Goal: Check status: Check status

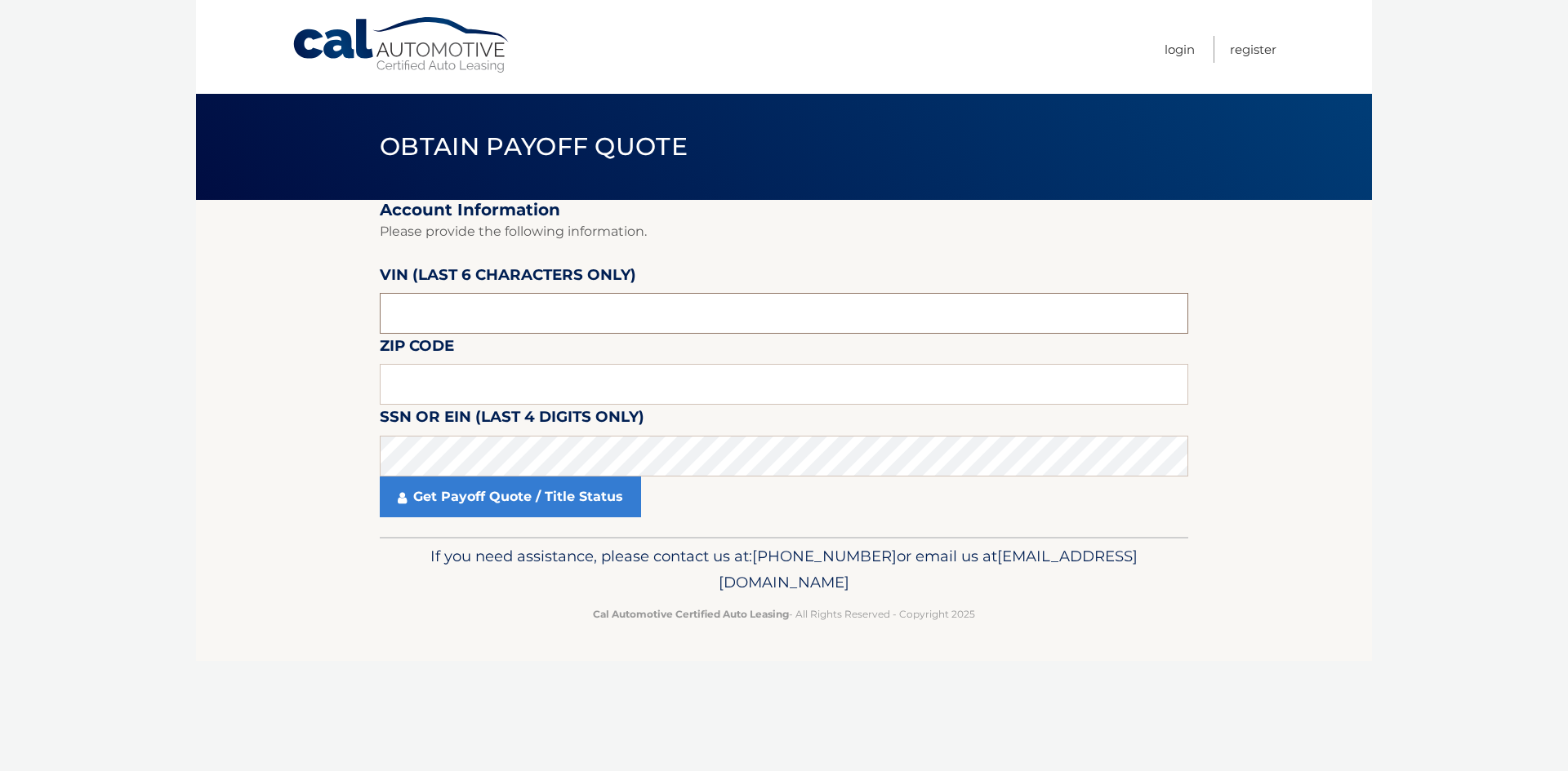
click at [499, 320] on input "text" at bounding box center [784, 313] width 808 height 41
paste input "478589"
type input "478589"
click at [479, 377] on input "text" at bounding box center [784, 384] width 808 height 41
click at [517, 382] on input "text" at bounding box center [784, 384] width 808 height 41
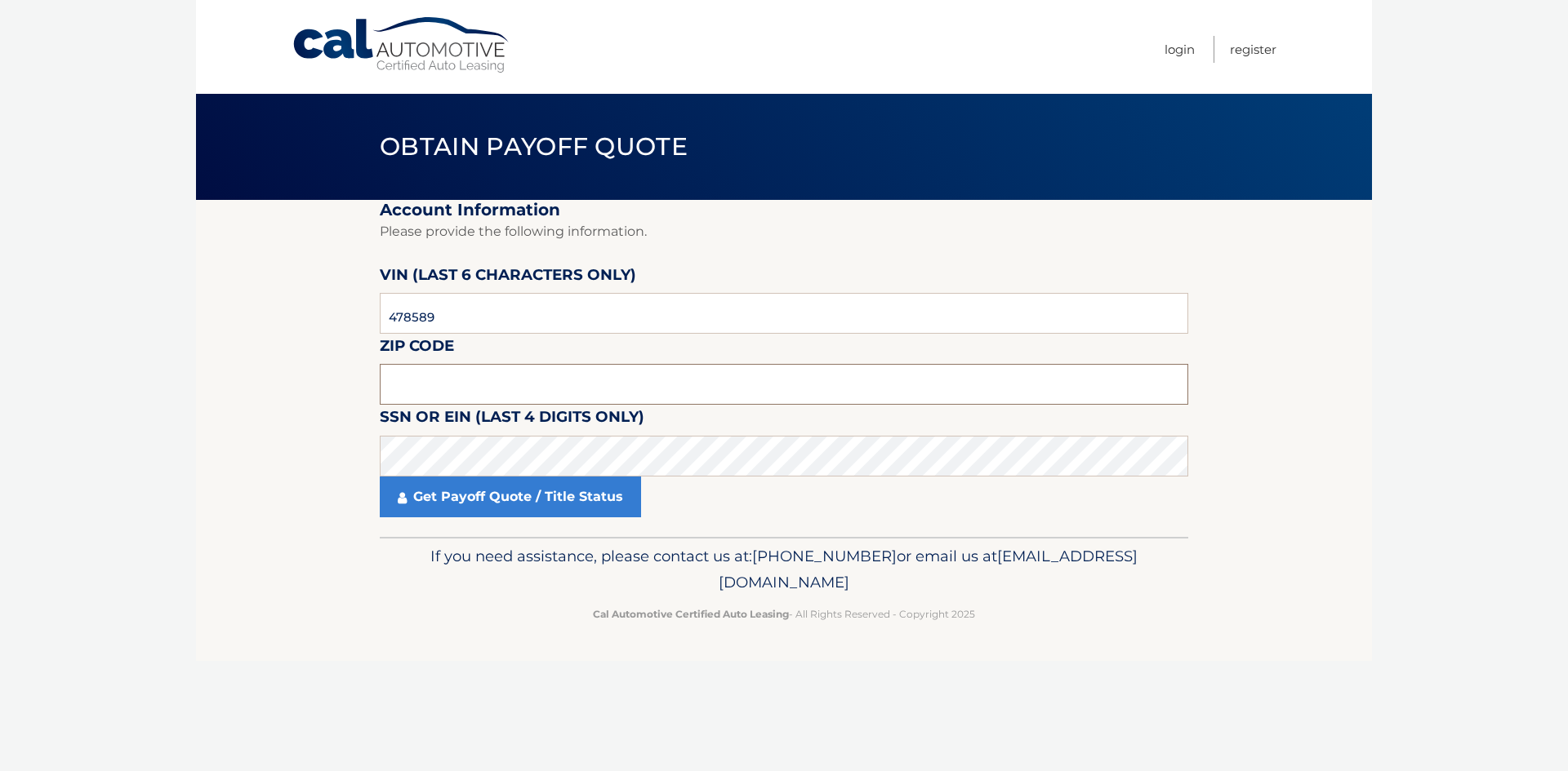
paste input "10963"
type input "10963"
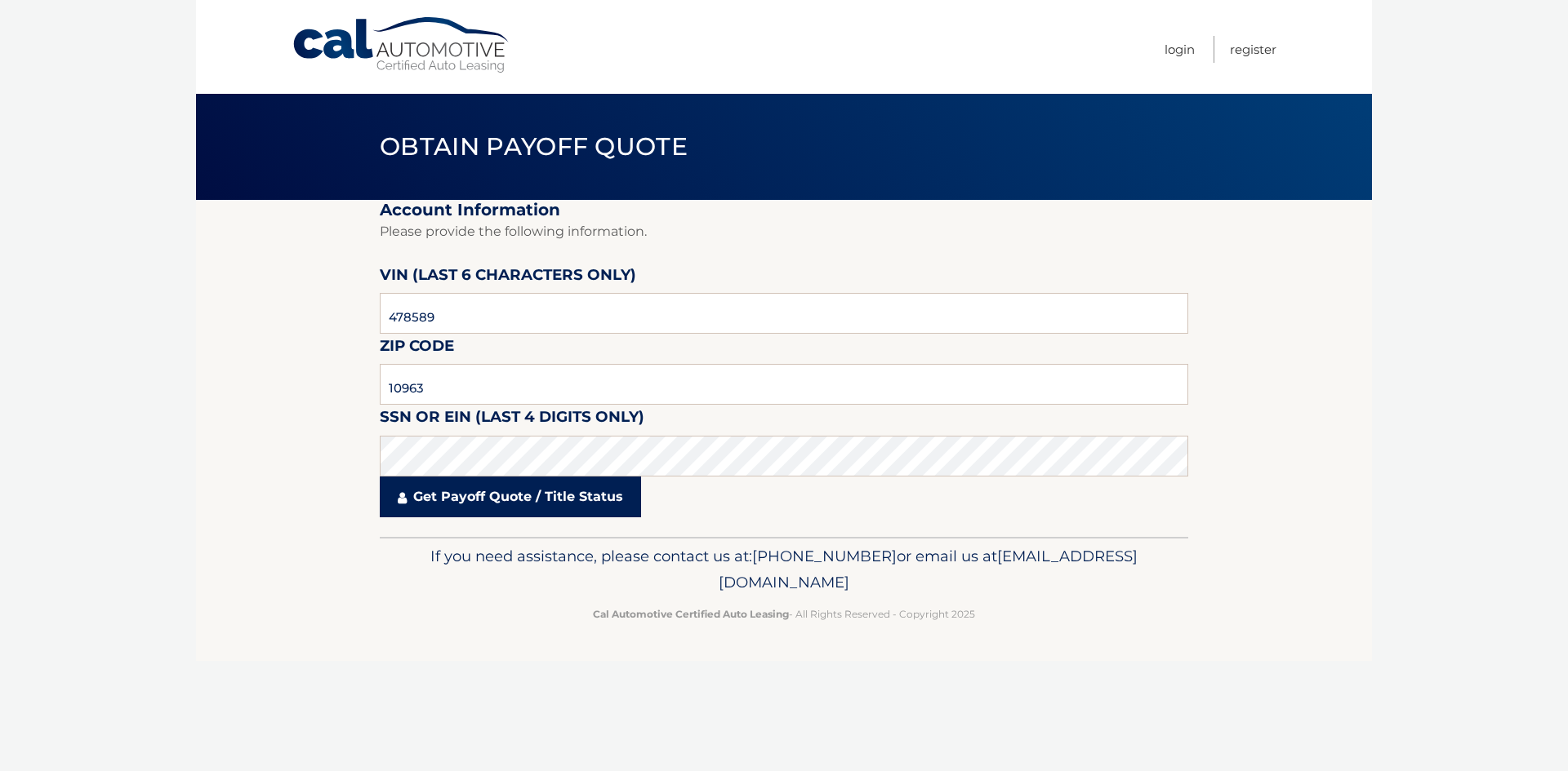
click at [633, 496] on link "Get Payoff Quote / Title Status" at bounding box center [510, 496] width 261 height 41
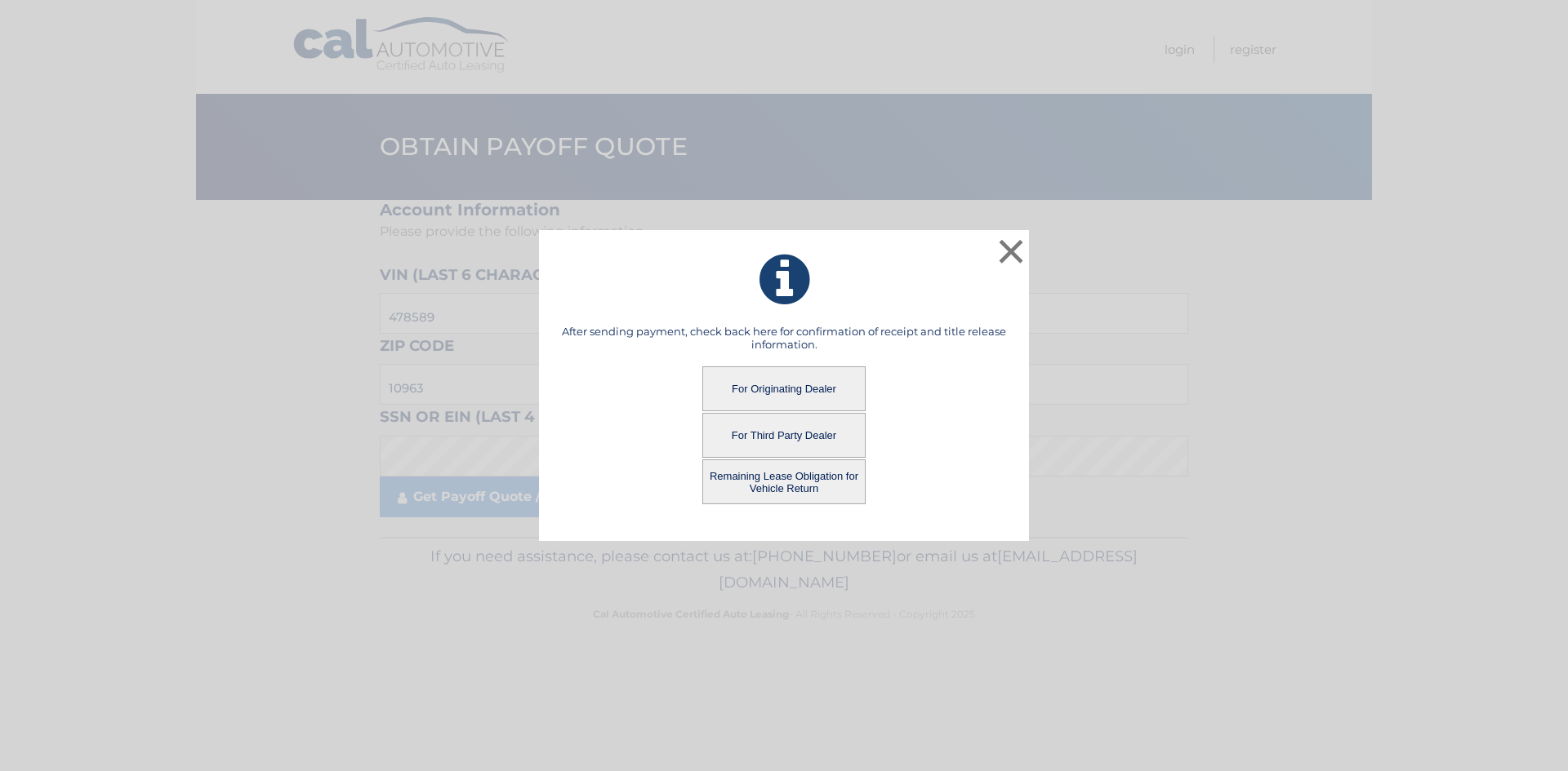
click at [776, 393] on button "For Originating Dealer" at bounding box center [784, 389] width 164 height 45
click at [787, 381] on button "For Originating Dealer" at bounding box center [784, 389] width 164 height 45
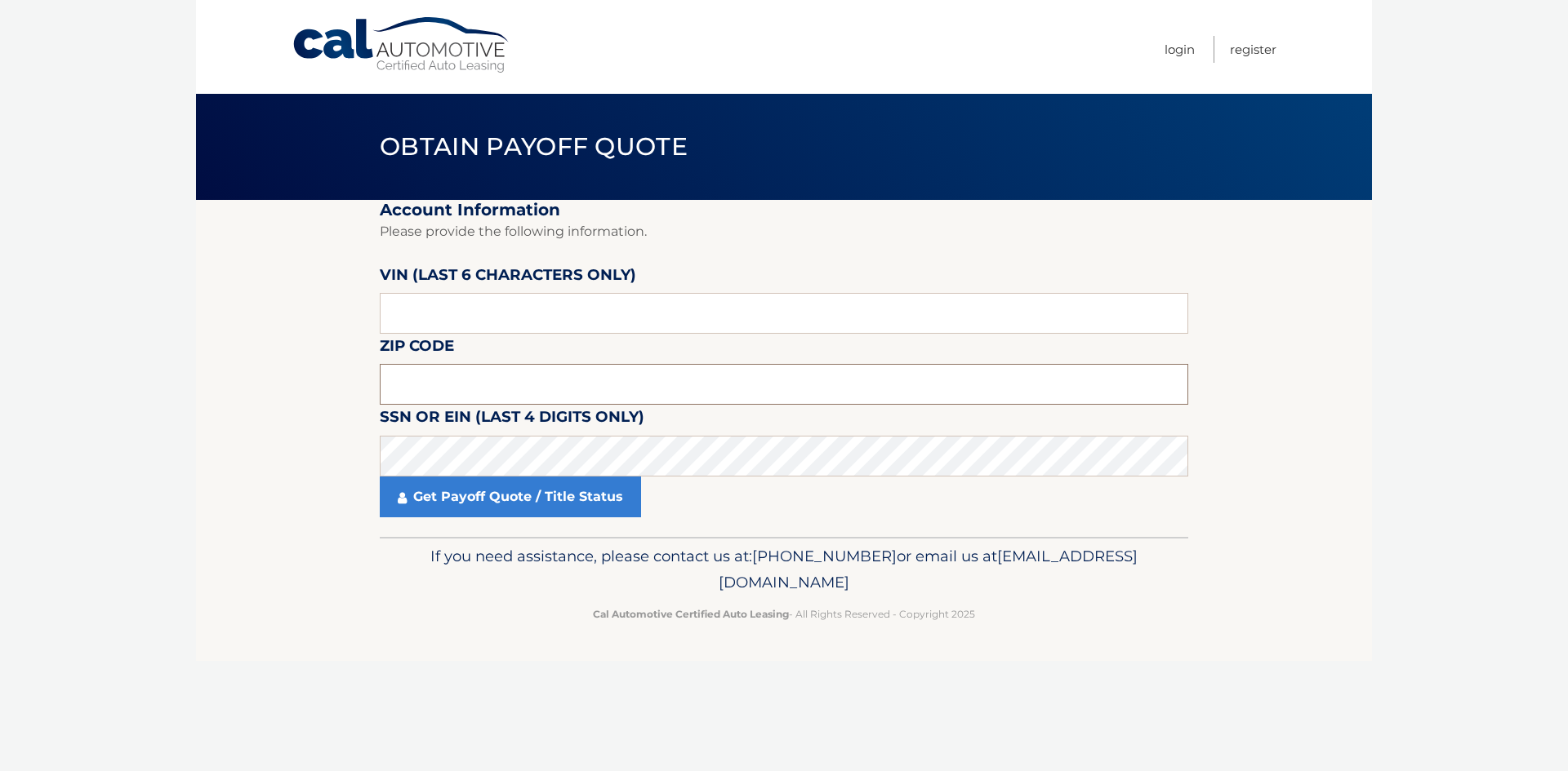
click at [494, 391] on input "text" at bounding box center [784, 384] width 808 height 41
paste input "10963"
type input "10963"
click at [483, 313] on input "text" at bounding box center [784, 313] width 808 height 41
type input "478589"
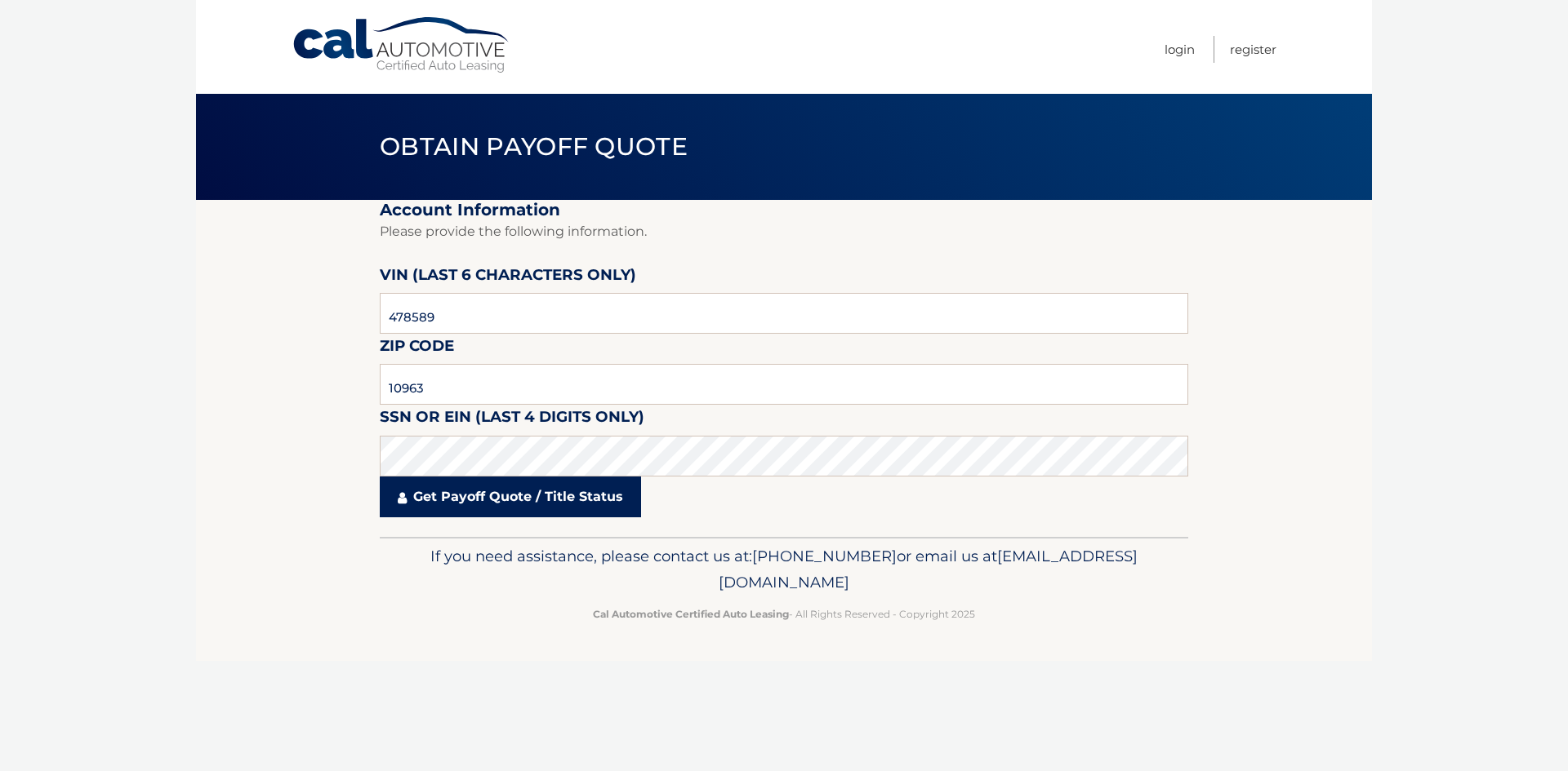
click at [544, 509] on link "Get Payoff Quote / Title Status" at bounding box center [510, 496] width 261 height 41
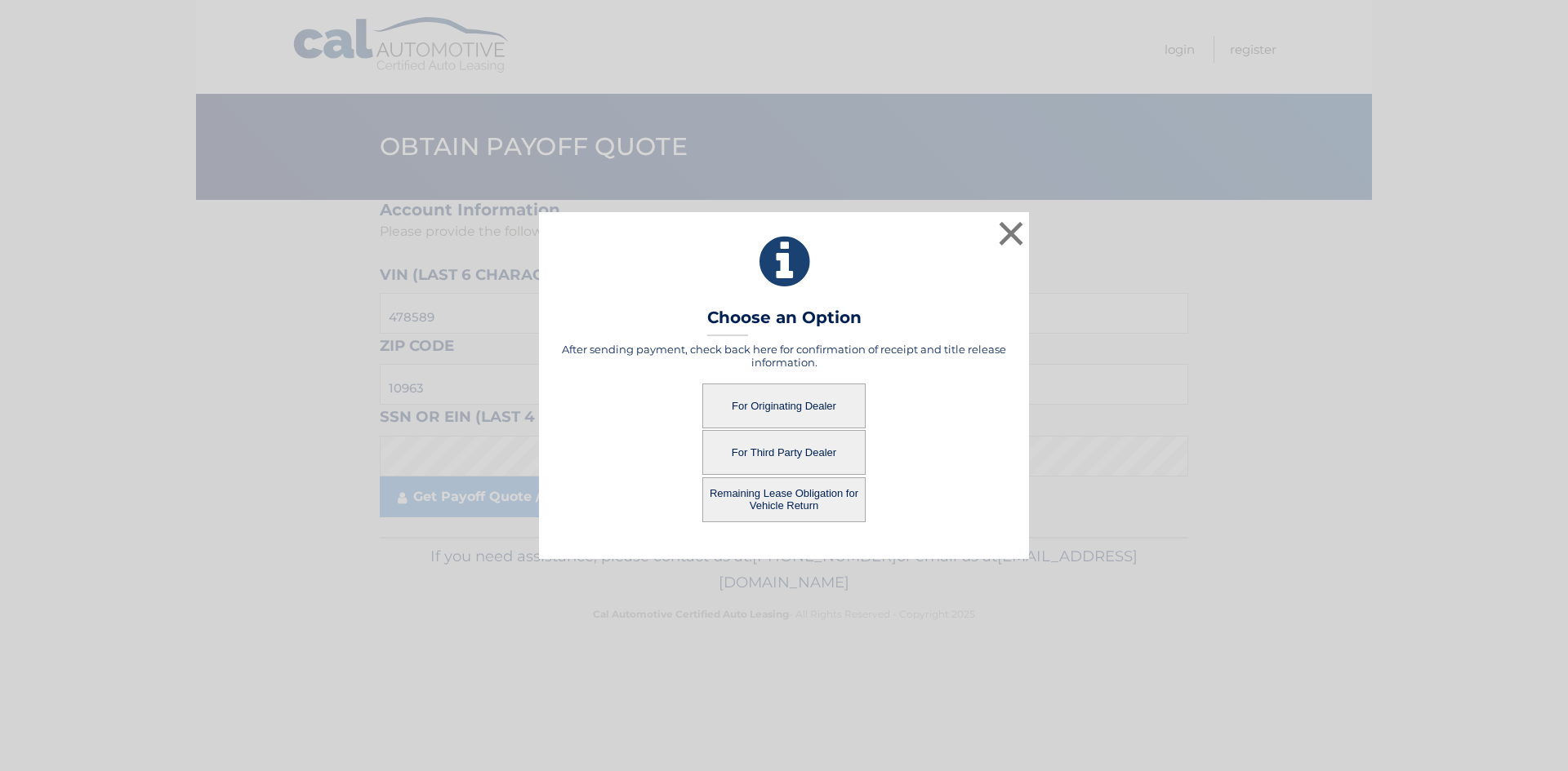
click at [796, 406] on button "For Originating Dealer" at bounding box center [784, 406] width 164 height 45
click at [834, 403] on button "For Originating Dealer" at bounding box center [784, 406] width 164 height 45
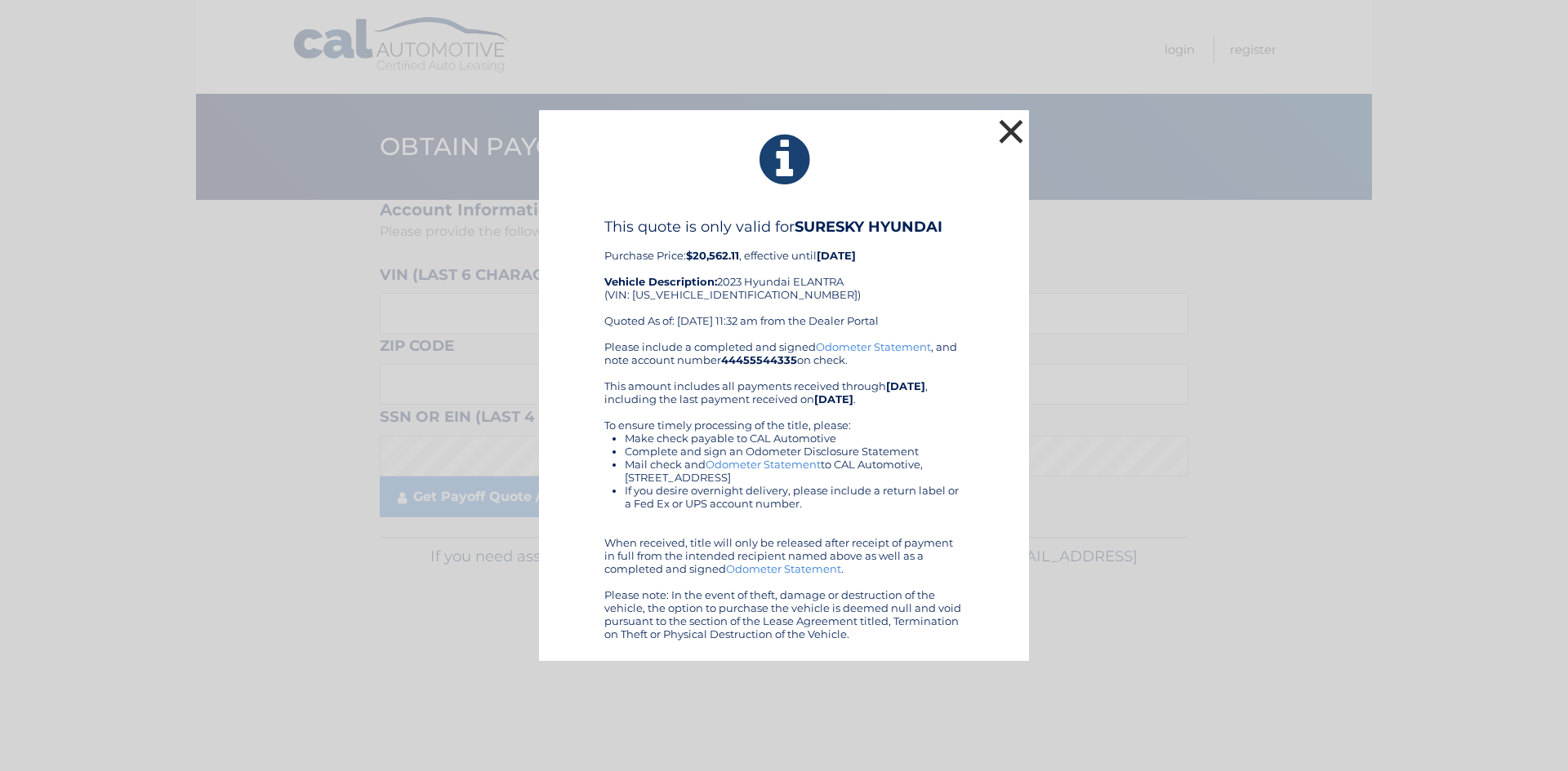
click at [1015, 131] on button "×" at bounding box center [1010, 131] width 33 height 33
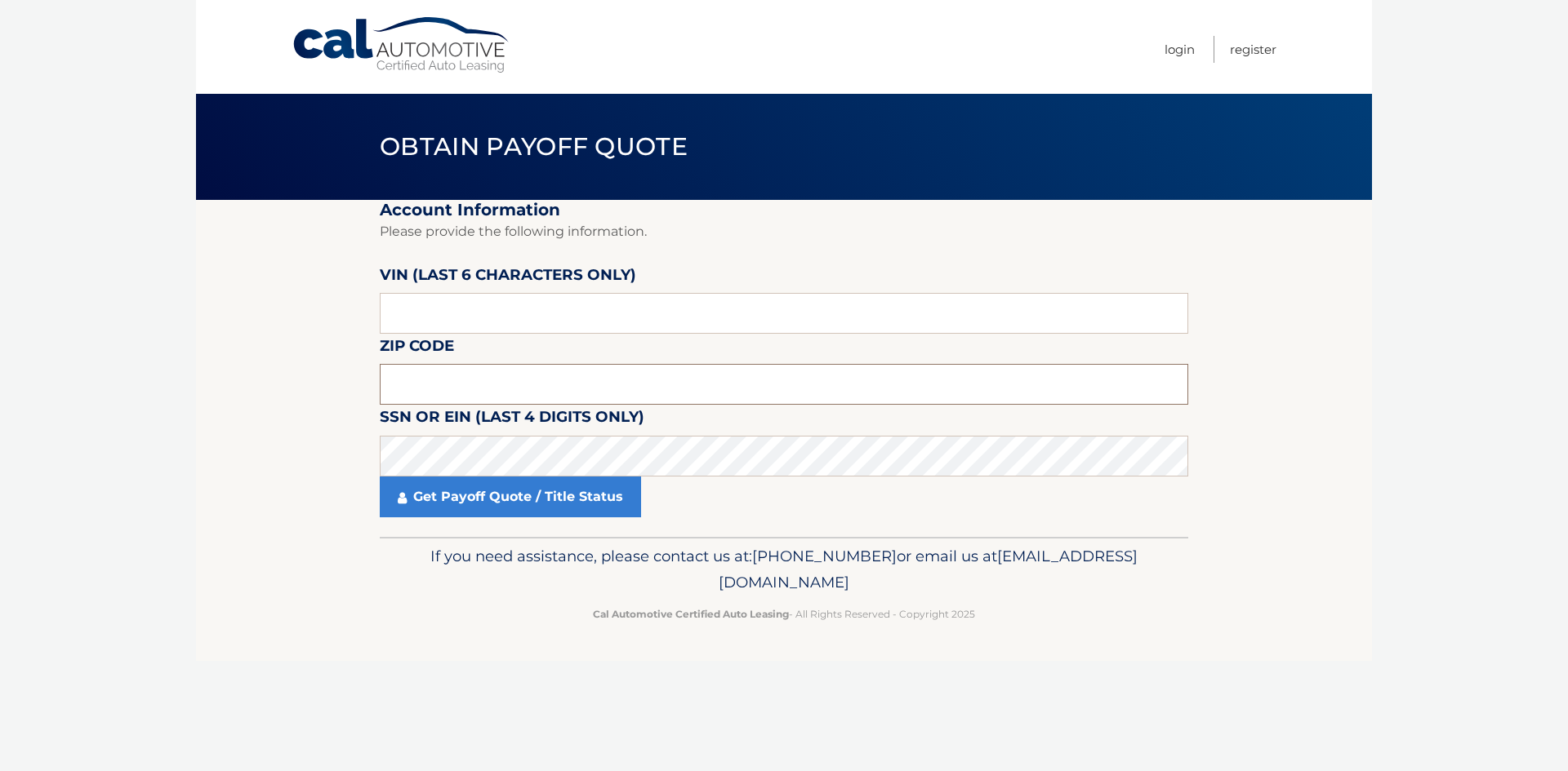
click at [464, 389] on input "text" at bounding box center [784, 384] width 808 height 41
paste input "10963"
type input "10963"
click at [472, 311] on input "text" at bounding box center [784, 313] width 808 height 41
type input "478589"
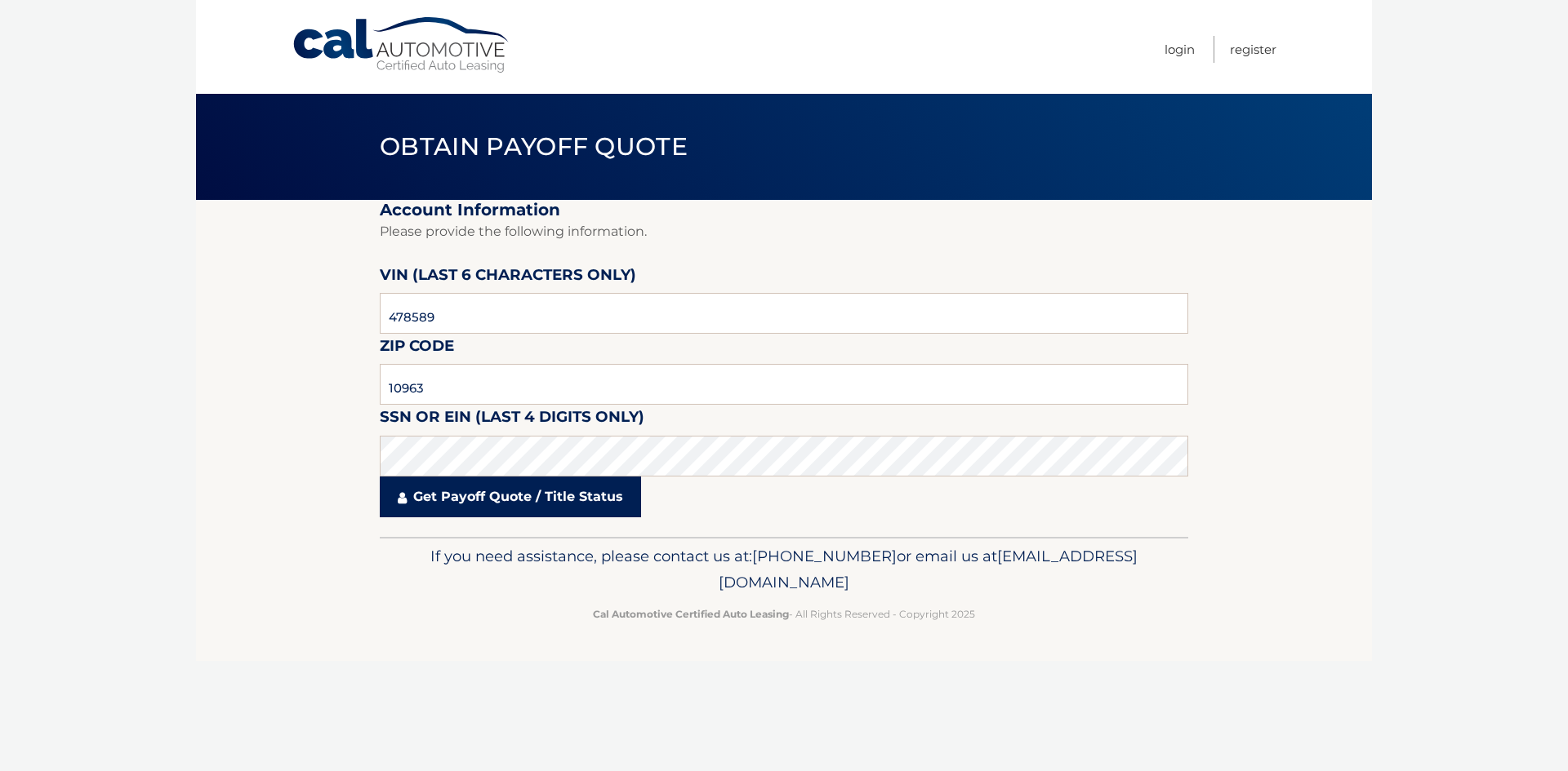
click at [504, 489] on link "Get Payoff Quote / Title Status" at bounding box center [510, 496] width 261 height 41
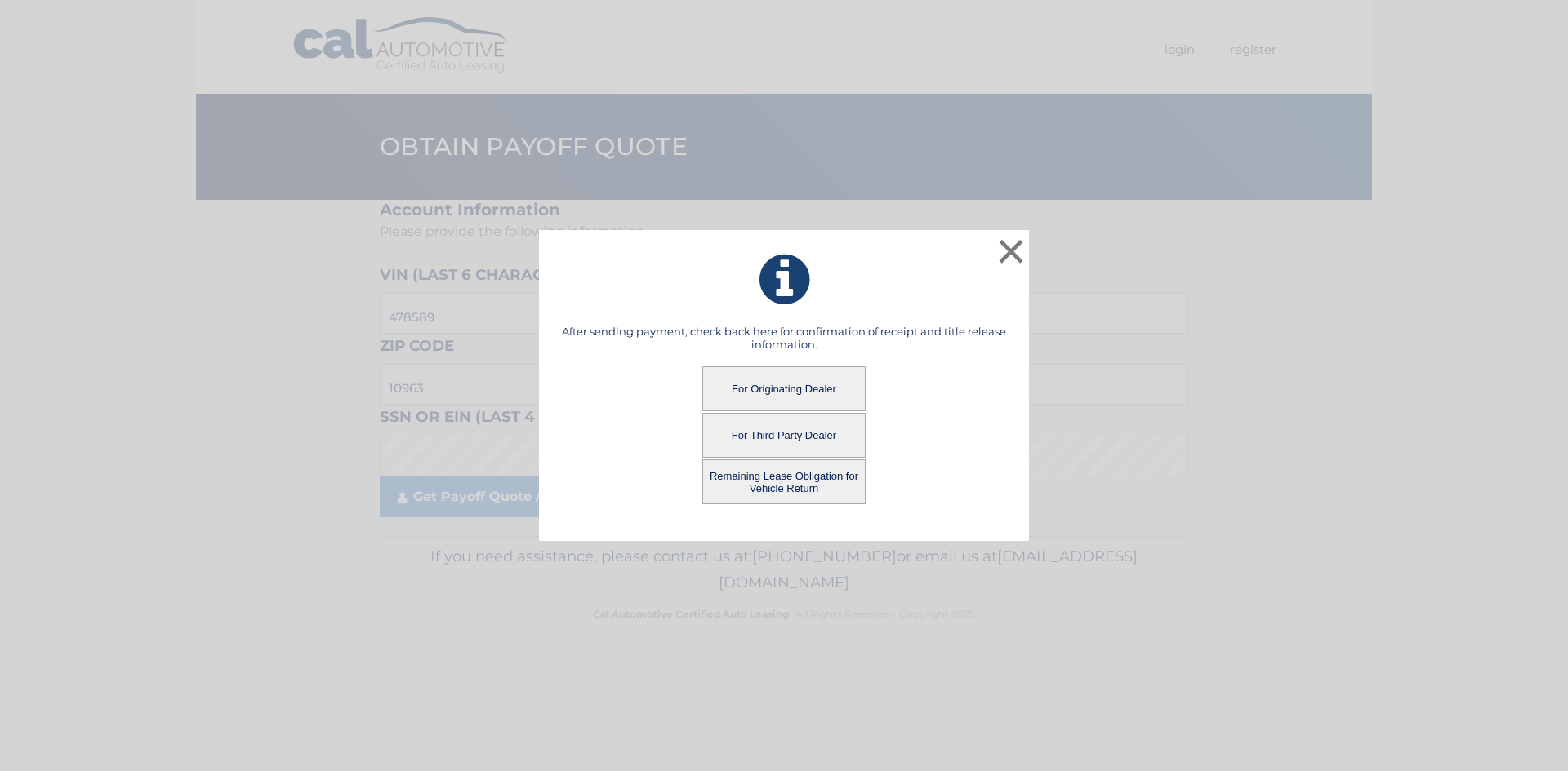
click at [801, 446] on button "For Third Party Dealer" at bounding box center [784, 436] width 164 height 45
click at [801, 426] on button "For Third Party Dealer" at bounding box center [784, 436] width 164 height 45
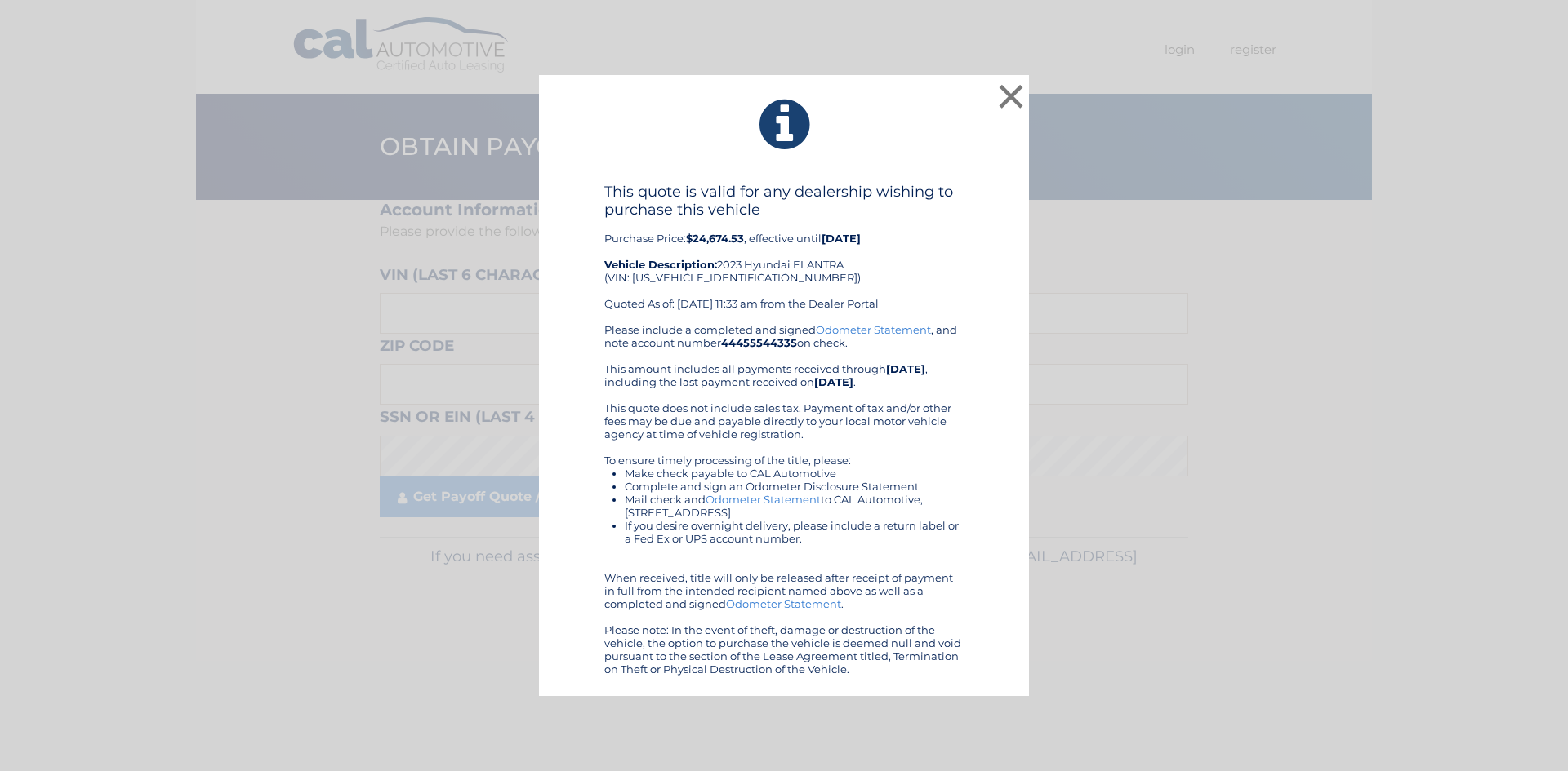
click at [721, 283] on div "This quote is valid for any dealership wishing to purchase this vehicle Purchas…" at bounding box center [784, 253] width 359 height 140
copy div "KMHLR4AF0PU478589"
click at [1010, 100] on button "×" at bounding box center [1010, 96] width 33 height 33
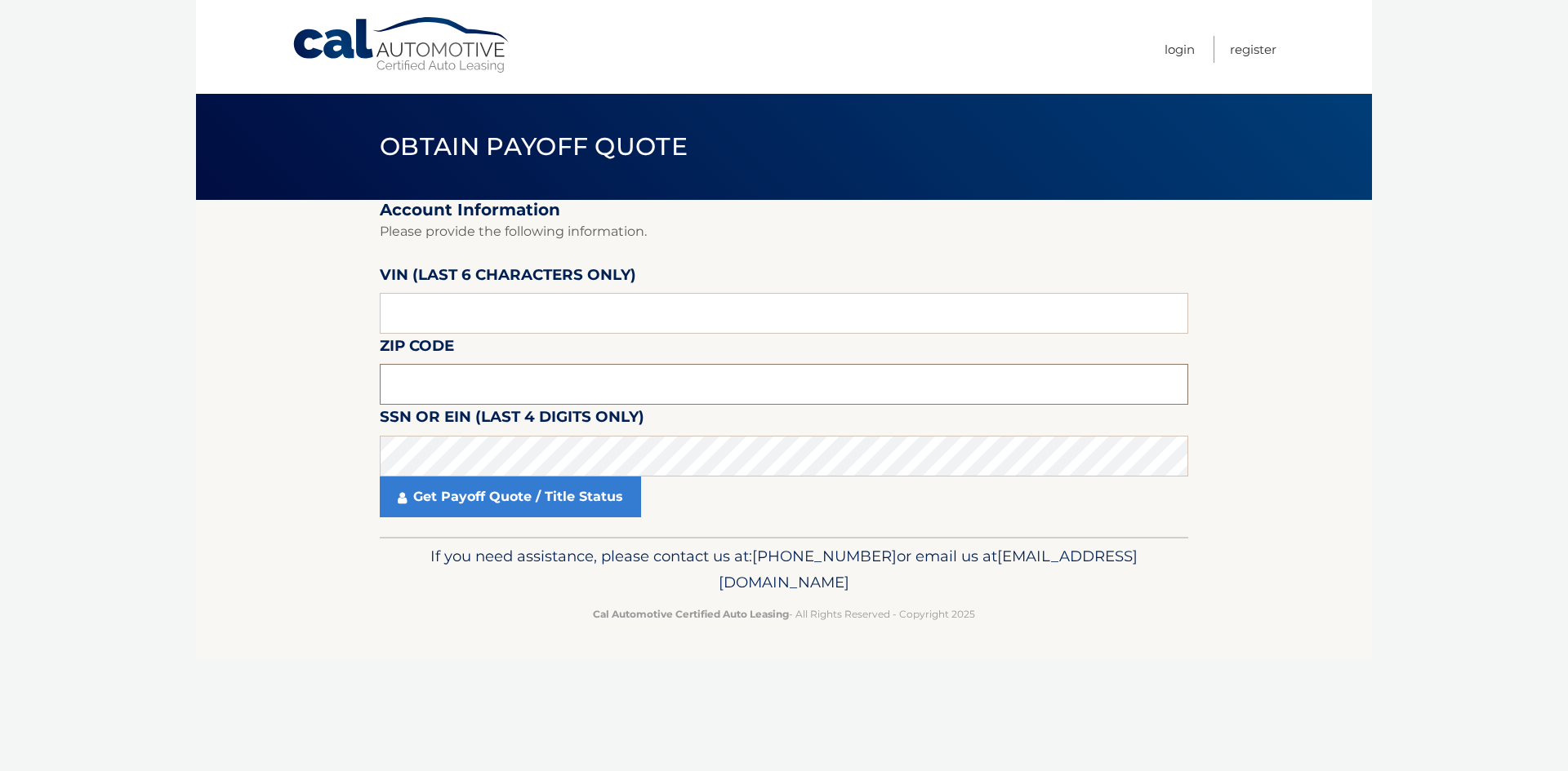
click at [513, 389] on input "text" at bounding box center [784, 384] width 808 height 41
paste input "KMHLR"
type input "KMHLR"
drag, startPoint x: 278, startPoint y: 396, endPoint x: 115, endPoint y: 376, distance: 164.2
click at [119, 381] on body "Cal Automotive Menu Login Register Obtain Payoff Quote" at bounding box center [784, 386] width 1568 height 771
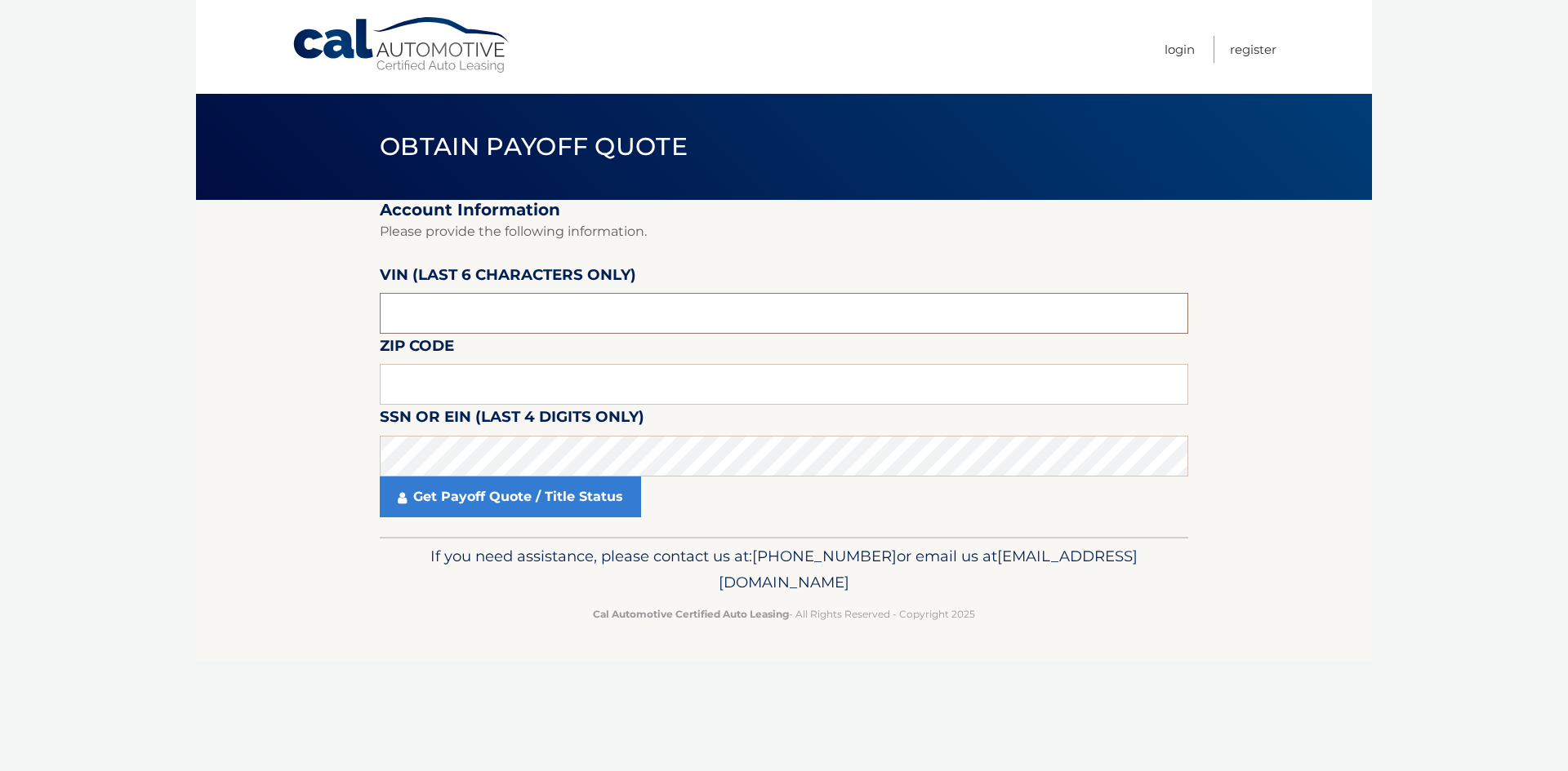
click at [746, 319] on input "text" at bounding box center [784, 313] width 808 height 41
paste input "478589"
type input "478589"
drag, startPoint x: 690, startPoint y: 373, endPoint x: 676, endPoint y: 386, distance: 19.1
click at [686, 378] on input "text" at bounding box center [784, 384] width 808 height 41
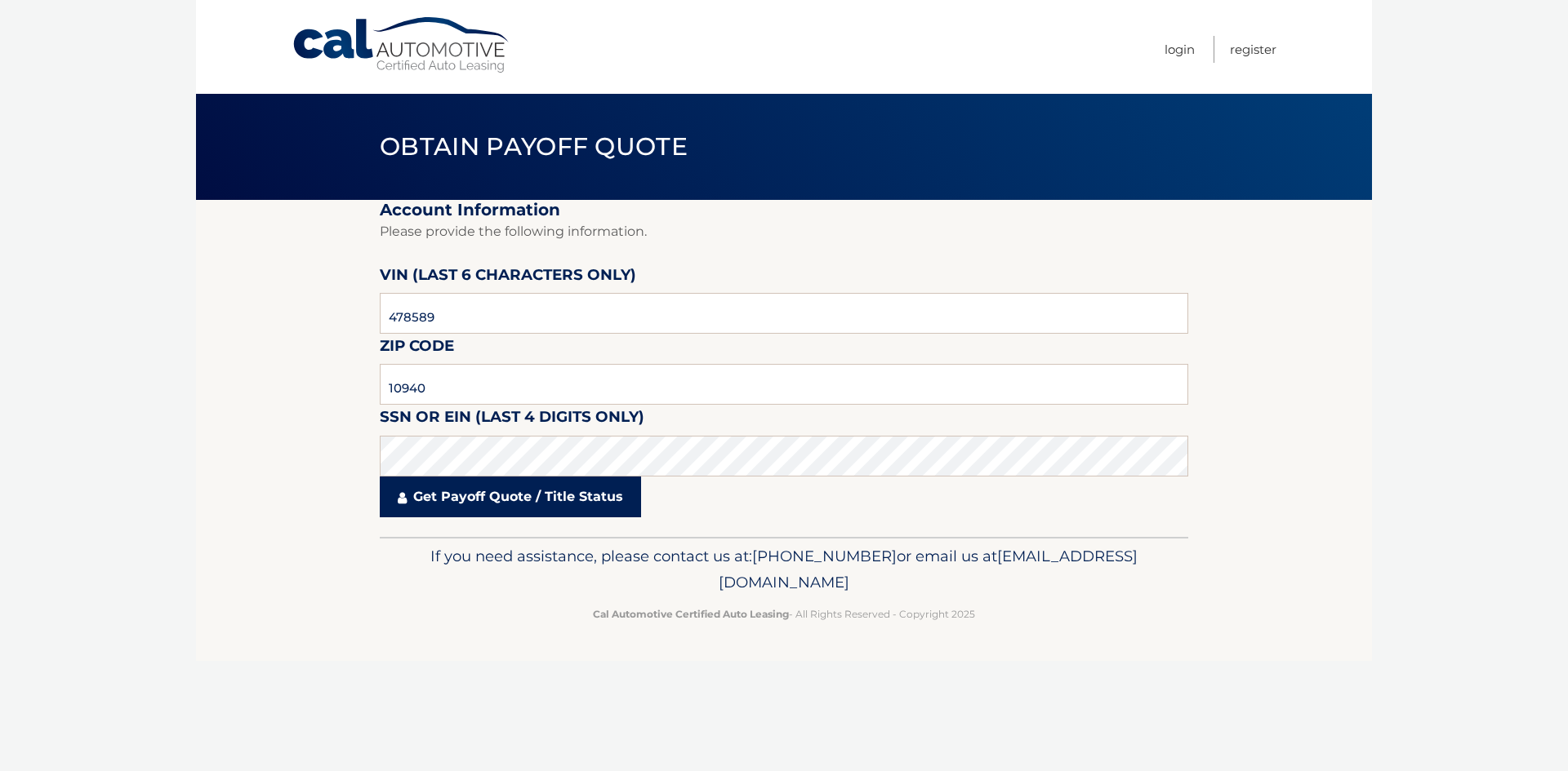
drag, startPoint x: 569, startPoint y: 491, endPoint x: 567, endPoint y: 478, distance: 13.2
click at [568, 491] on link "Get Payoff Quote / Title Status" at bounding box center [510, 496] width 261 height 41
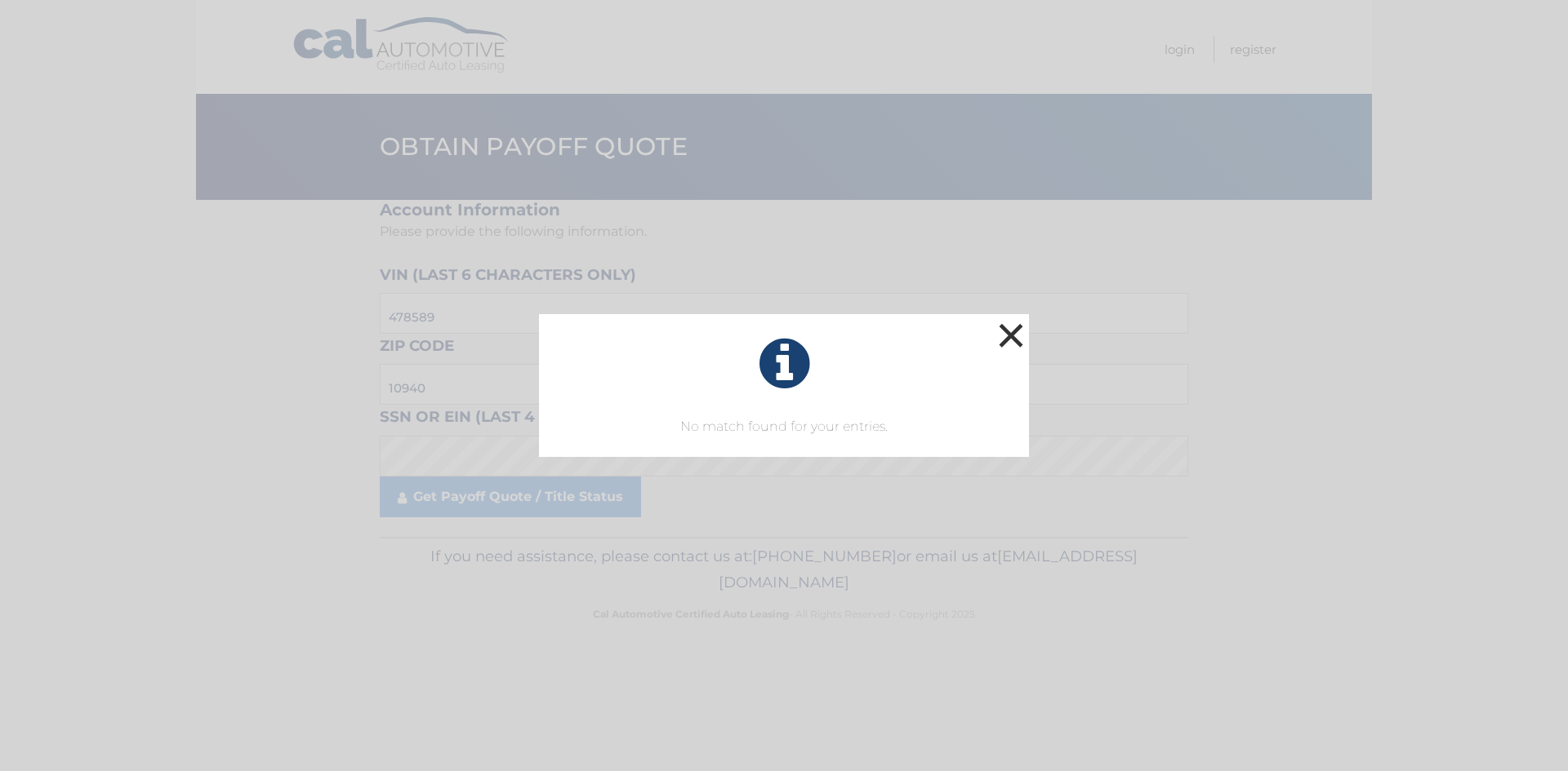
click at [1018, 336] on button "×" at bounding box center [1010, 335] width 33 height 33
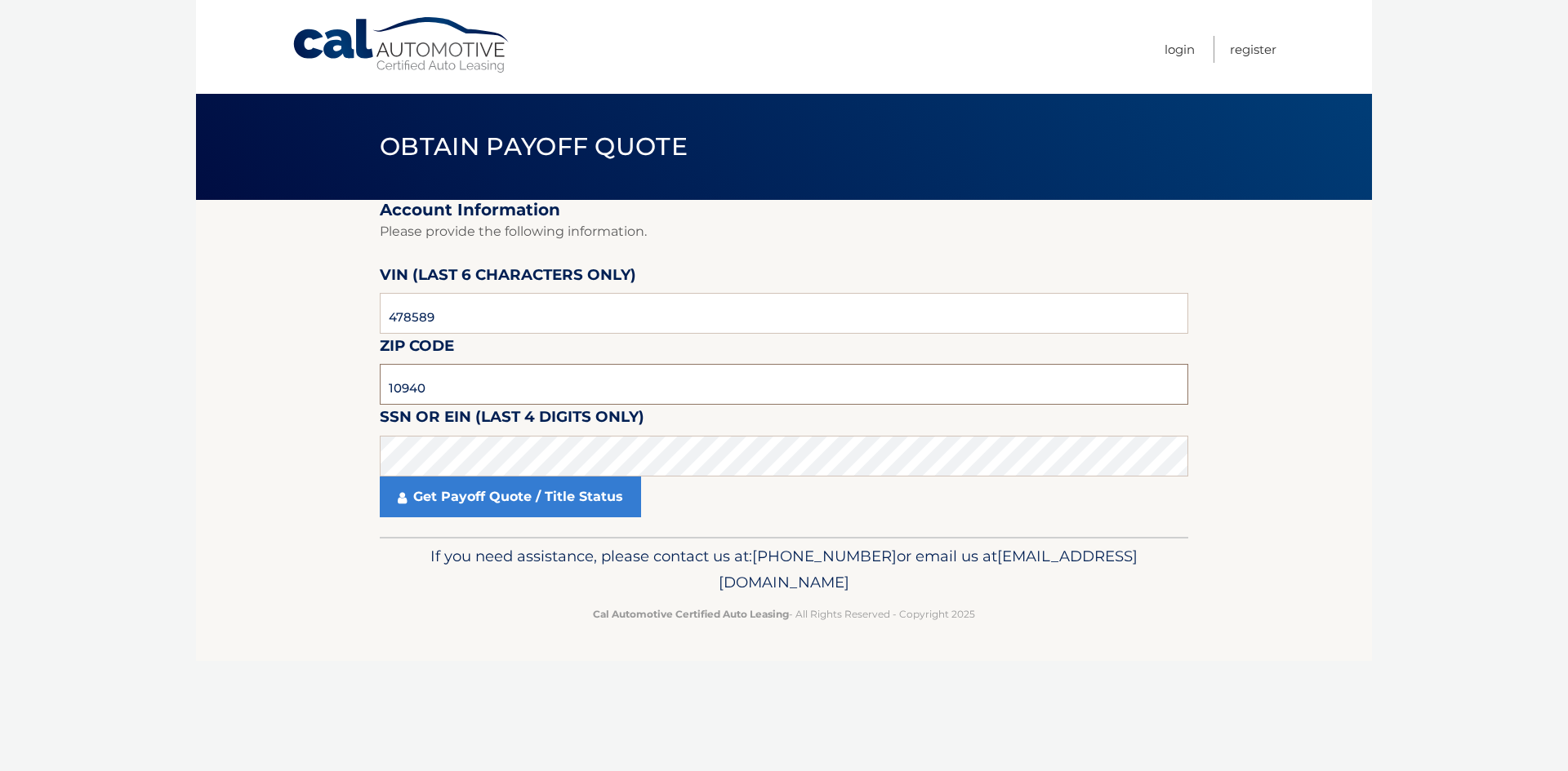
click at [597, 370] on input "10940" at bounding box center [784, 384] width 808 height 41
paste input "63"
type input "10963"
click at [574, 482] on link "Get Payoff Quote / Title Status" at bounding box center [510, 496] width 261 height 41
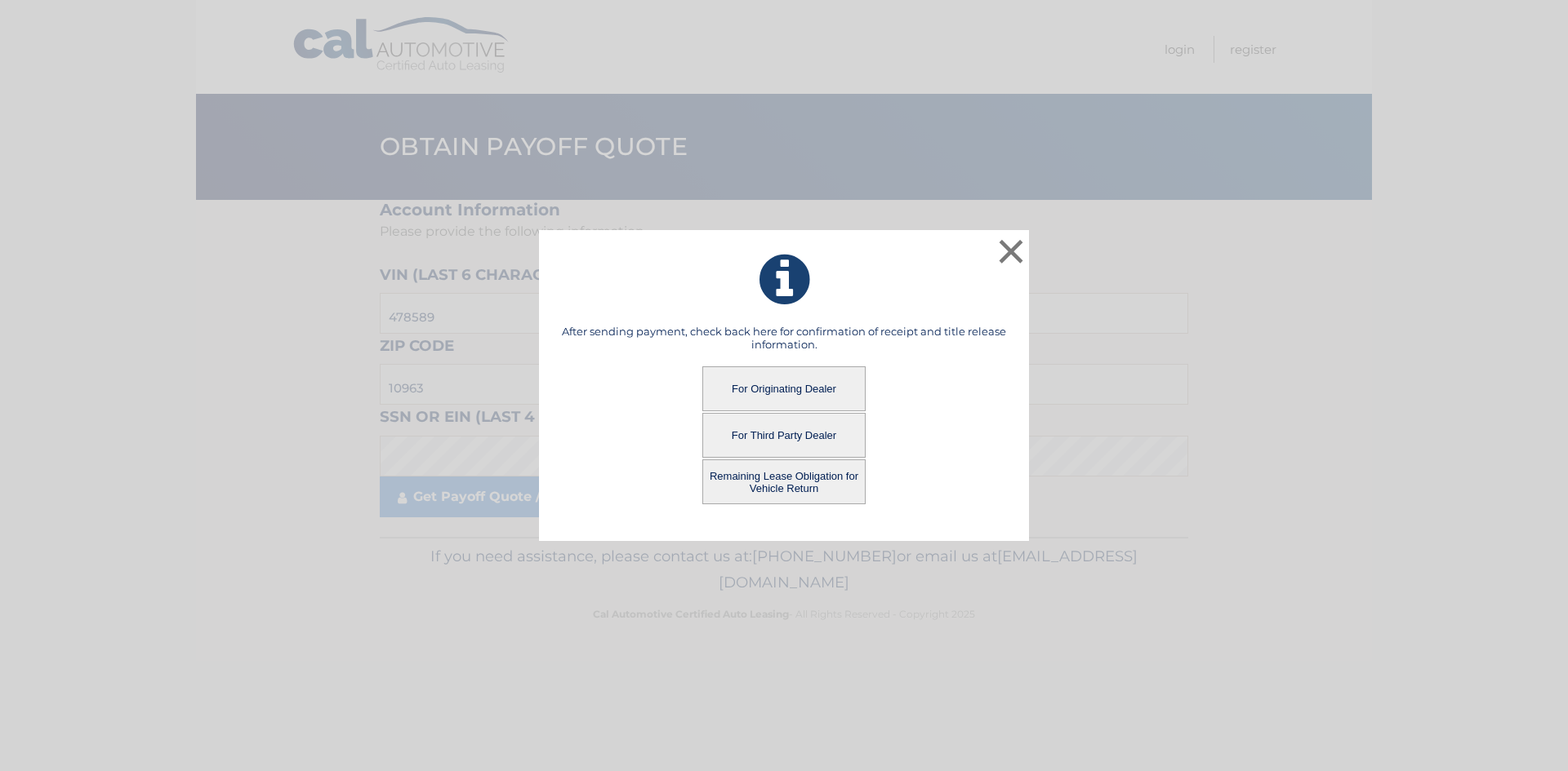
click at [751, 483] on button "Remaining Lease Obligation for Vehicle Return" at bounding box center [784, 482] width 164 height 45
click at [822, 479] on button "Remaining Lease Obligation for Vehicle Return" at bounding box center [784, 482] width 164 height 45
